Goal: Task Accomplishment & Management: Complete application form

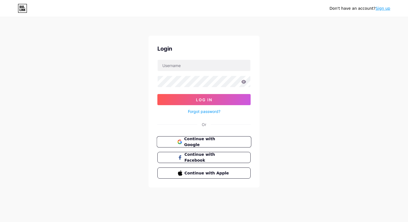
click at [222, 145] on button "Continue with Google" at bounding box center [204, 141] width 95 height 11
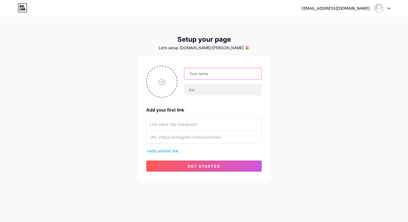
click at [226, 78] on input "text" at bounding box center [223, 73] width 77 height 11
type input "[PERSON_NAME]"
click at [239, 91] on input "text" at bounding box center [223, 89] width 77 height 11
type input "[PERSON_NAME]"
click at [171, 82] on input "file" at bounding box center [162, 81] width 30 height 31
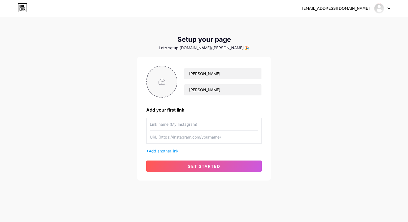
click at [165, 79] on input "file" at bounding box center [162, 81] width 30 height 31
type input "C:\fakepath\FB.jpg"
click at [198, 123] on input "text" at bounding box center [204, 124] width 108 height 13
click at [199, 134] on input "text" at bounding box center [204, 137] width 108 height 13
click at [196, 121] on input "text" at bounding box center [204, 124] width 108 height 13
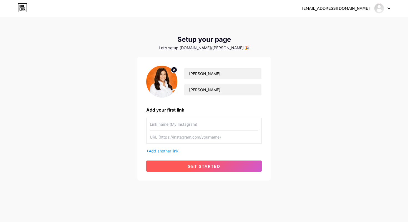
paste input "[URL][DOMAIN_NAME]"
type input "[URL][DOMAIN_NAME]"
paste input "[URL][DOMAIN_NAME]"
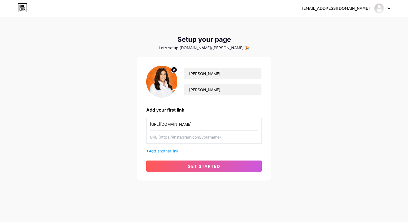
drag, startPoint x: 201, startPoint y: 124, endPoint x: 131, endPoint y: 124, distance: 70.6
click at [131, 124] on div "[EMAIL_ADDRESS][DOMAIN_NAME] Dashboard Logout Setup your page Let’s setup [DOMA…" at bounding box center [204, 99] width 408 height 198
paste input "CamilleAVillar"
type input "[URL][DOMAIN_NAME] (Facebook)"
click at [240, 138] on input "text" at bounding box center [204, 137] width 108 height 13
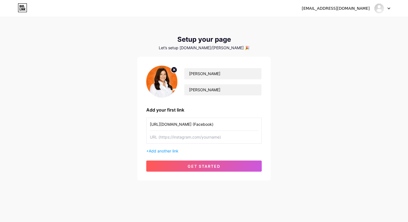
click at [185, 136] on input "text" at bounding box center [204, 137] width 108 height 13
paste input "[URL][DOMAIN_NAME]"
click at [199, 133] on input "[URL][DOMAIN_NAME]" at bounding box center [204, 137] width 108 height 13
click at [199, 138] on input "[URL][DOMAIN_NAME]" at bounding box center [204, 137] width 108 height 13
type input "[URL][DOMAIN_NAME] (Twitter/X)"
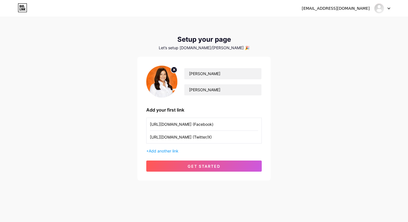
click at [175, 148] on div "+ Add another link" at bounding box center [204, 151] width 116 height 6
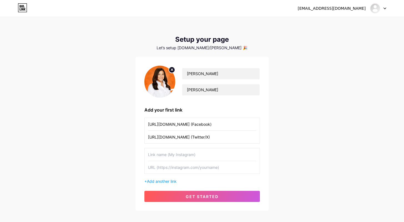
click at [199, 154] on input "text" at bounding box center [202, 154] width 108 height 13
paste input "[URL][DOMAIN_NAME]"
type input "[URL][DOMAIN_NAME] (Instagram)"
click at [223, 173] on input "text" at bounding box center [202, 167] width 108 height 13
paste input "[URL][DOMAIN_NAME]"
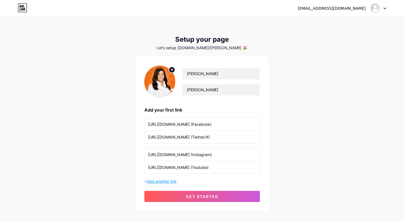
type input "[URL][DOMAIN_NAME] (Youtube)"
click at [168, 180] on span "Add another link" at bounding box center [162, 181] width 30 height 5
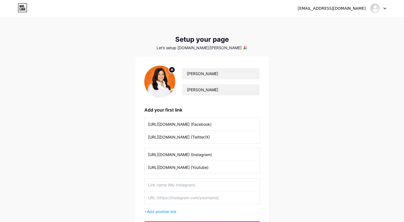
scroll to position [10, 0]
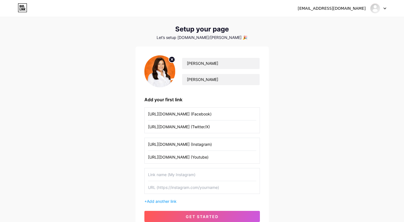
drag, startPoint x: 251, startPoint y: 155, endPoint x: 147, endPoint y: 155, distance: 103.9
click at [147, 155] on div "[URL][DOMAIN_NAME] (Instagram) [URL][DOMAIN_NAME] (Youtube)" at bounding box center [202, 151] width 116 height 26
drag, startPoint x: 250, startPoint y: 148, endPoint x: 101, endPoint y: 136, distance: 149.1
click at [101, 136] on div "[EMAIL_ADDRESS][DOMAIN_NAME] Dashboard Logout Setup your page Let’s setup [DOMA…" at bounding box center [202, 119] width 404 height 259
drag, startPoint x: 237, startPoint y: 128, endPoint x: 131, endPoint y: 118, distance: 106.6
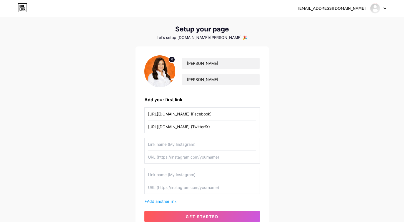
click at [131, 118] on div "[EMAIL_ADDRESS][DOMAIN_NAME] Dashboard Logout Setup your page Let’s setup [DOMA…" at bounding box center [202, 119] width 404 height 259
drag, startPoint x: 209, startPoint y: 115, endPoint x: 139, endPoint y: 115, distance: 69.7
click at [139, 115] on div "[PERSON_NAME] Add your first link [URL][DOMAIN_NAME] (Facebook) + Add another l…" at bounding box center [202, 138] width 133 height 184
click at [166, 130] on input "text" at bounding box center [202, 126] width 108 height 13
paste input "[URL][DOMAIN_NAME]"
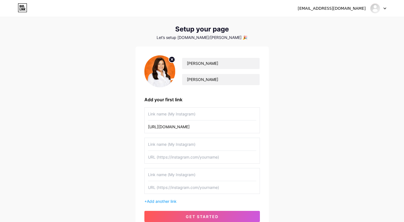
type input "[URL][DOMAIN_NAME]"
click at [192, 115] on input "text" at bounding box center [202, 114] width 108 height 13
type input "Facebook"
click at [208, 148] on input "text" at bounding box center [202, 144] width 108 height 13
click at [166, 142] on input "text" at bounding box center [202, 144] width 108 height 13
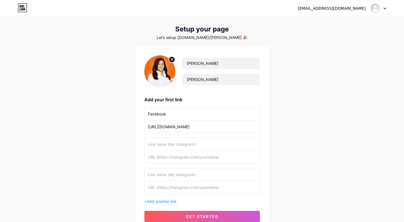
click at [173, 159] on input "text" at bounding box center [202, 157] width 108 height 13
paste input "[URL][DOMAIN_NAME]"
type input "[URL][DOMAIN_NAME]"
click at [189, 146] on input "text" at bounding box center [202, 144] width 108 height 13
type input "Twitter/X"
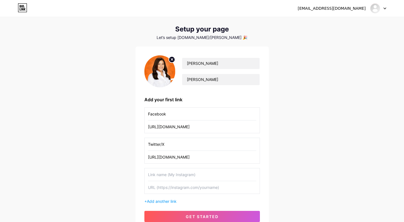
click at [196, 175] on input "text" at bounding box center [202, 174] width 108 height 13
click at [198, 187] on input "text" at bounding box center [202, 187] width 108 height 13
paste input "[URL][DOMAIN_NAME]"
type input "[URL][DOMAIN_NAME]"
click at [211, 171] on input "text" at bounding box center [202, 174] width 108 height 13
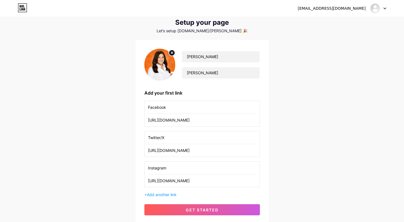
scroll to position [18, 0]
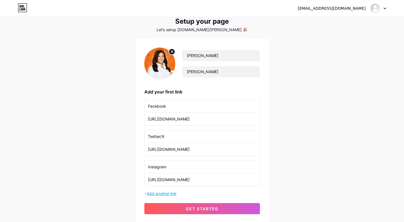
type input "Instagram"
click at [166, 193] on span "Add another link" at bounding box center [162, 193] width 30 height 5
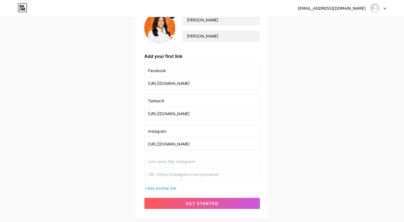
scroll to position [55, 0]
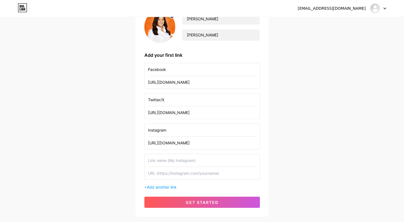
click at [201, 173] on input "text" at bounding box center [202, 173] width 108 height 13
paste input "[URL][DOMAIN_NAME]"
type input "[URL][DOMAIN_NAME]"
click at [206, 161] on input "text" at bounding box center [202, 160] width 108 height 13
type input "Tiktok"
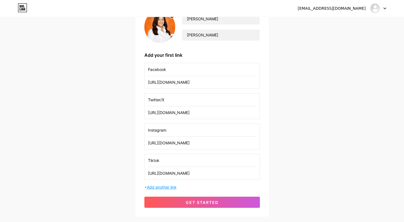
click at [176, 186] on span "Add another link" at bounding box center [162, 187] width 30 height 5
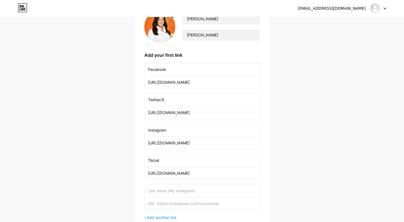
click at [203, 203] on input "text" at bounding box center [202, 203] width 108 height 13
paste input "[URL][DOMAIN_NAME]"
type input "[URL][DOMAIN_NAME]"
click at [204, 192] on input "text" at bounding box center [202, 190] width 108 height 13
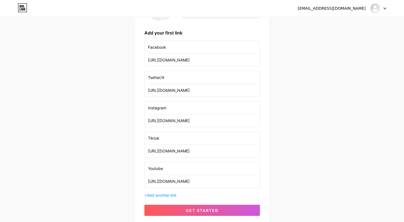
scroll to position [81, 0]
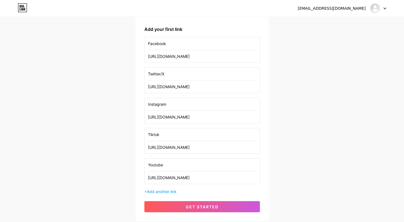
type input "Youtube"
click at [201, 205] on span "get started" at bounding box center [202, 206] width 33 height 5
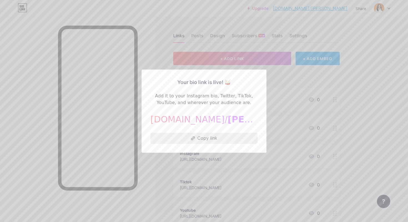
click at [210, 136] on button "Copy link" at bounding box center [204, 138] width 107 height 11
click at [296, 122] on div at bounding box center [204, 111] width 408 height 222
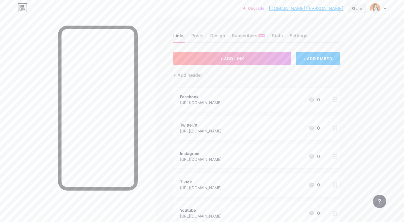
click at [357, 10] on div "Share" at bounding box center [357, 9] width 11 height 6
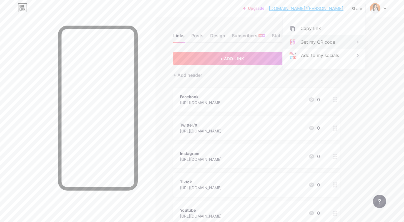
click at [349, 40] on div "Get my QR code" at bounding box center [324, 41] width 83 height 13
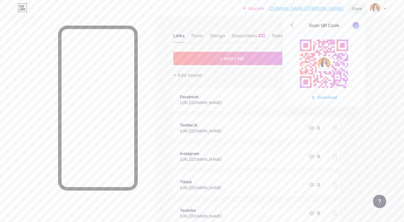
click at [354, 5] on div "Share" at bounding box center [357, 9] width 18 height 10
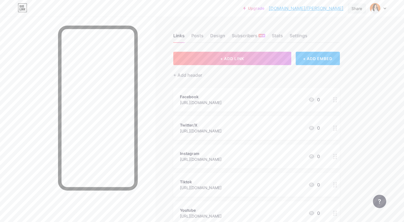
click at [354, 5] on div "Share" at bounding box center [357, 9] width 18 height 10
click at [342, 59] on div "Add to my socials" at bounding box center [324, 55] width 83 height 13
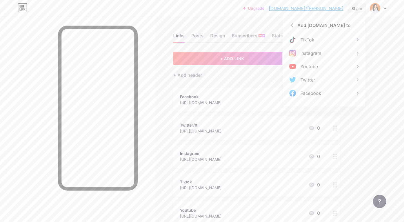
click at [363, 10] on div "Share" at bounding box center [357, 9] width 18 height 10
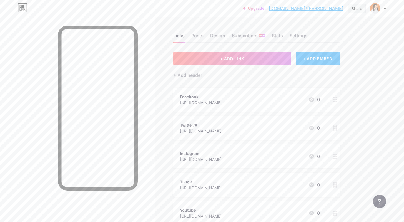
click at [353, 7] on div "Share" at bounding box center [357, 9] width 11 height 6
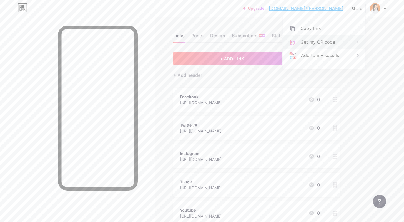
click at [332, 39] on div "Get my QR code" at bounding box center [318, 42] width 35 height 7
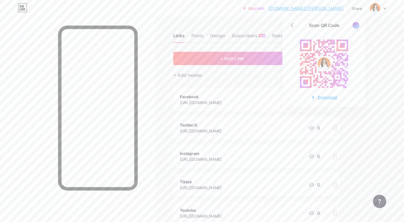
click at [319, 97] on div "Download" at bounding box center [324, 97] width 26 height 6
